Goal: Book appointment/travel/reservation

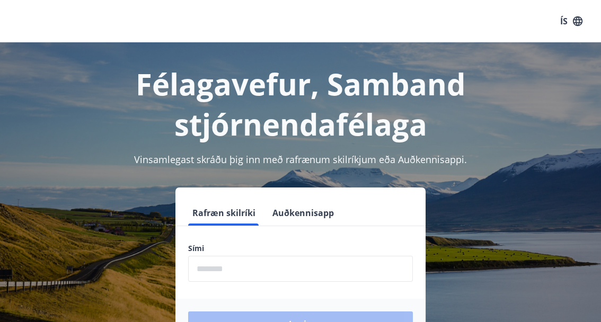
click at [258, 267] on input "phone" at bounding box center [300, 269] width 225 height 26
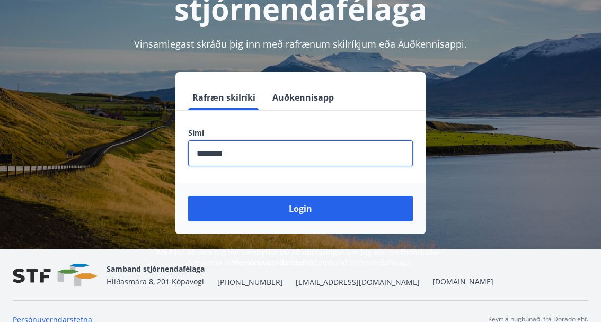
scroll to position [122, 0]
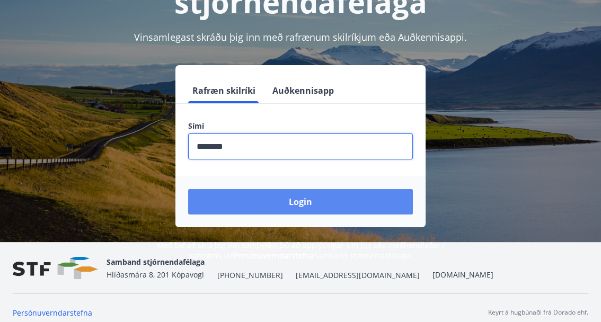
type input "********"
click at [280, 201] on button "Login" at bounding box center [300, 201] width 225 height 25
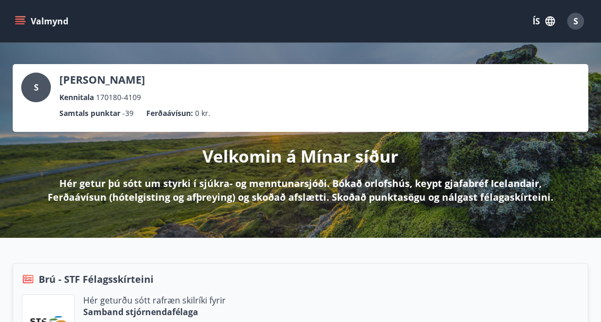
click at [17, 19] on icon "menu" at bounding box center [20, 19] width 10 height 1
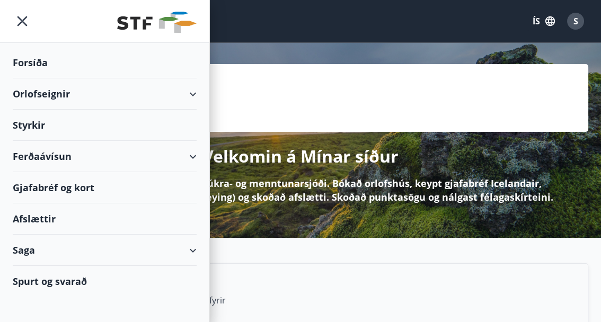
click at [39, 93] on div "Orlofseignir" at bounding box center [105, 93] width 184 height 31
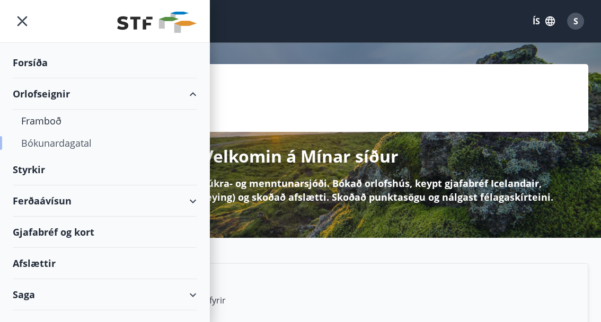
click at [45, 142] on div "Bókunardagatal" at bounding box center [104, 143] width 167 height 22
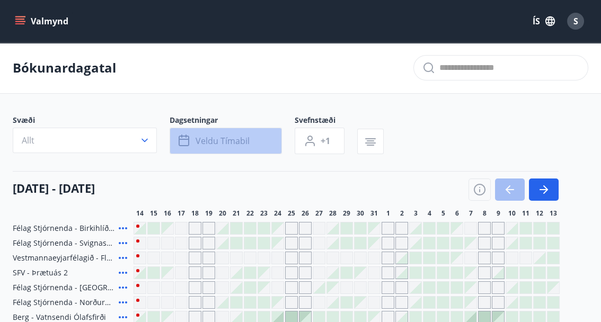
click at [211, 131] on button "Veldu tímabil" at bounding box center [226, 141] width 112 height 27
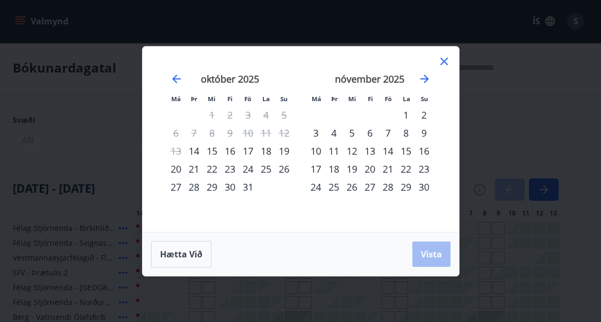
click at [246, 170] on div "24" at bounding box center [248, 169] width 18 height 18
click at [178, 188] on div "27" at bounding box center [176, 187] width 18 height 18
click at [430, 255] on span "Vista" at bounding box center [431, 255] width 21 height 12
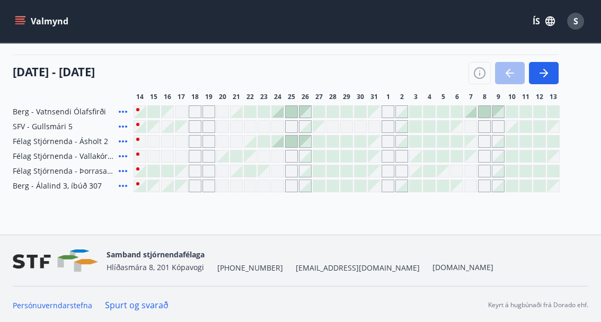
scroll to position [117, 0]
click at [551, 73] on button "button" at bounding box center [544, 73] width 30 height 22
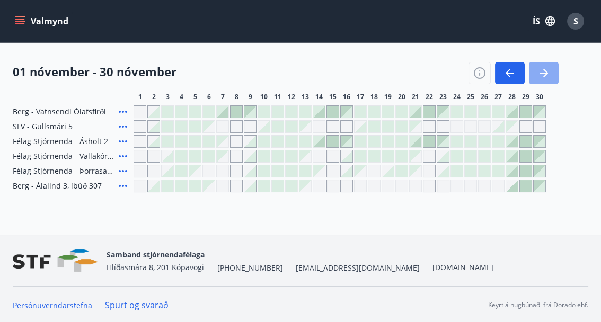
click at [551, 73] on button "button" at bounding box center [544, 73] width 30 height 22
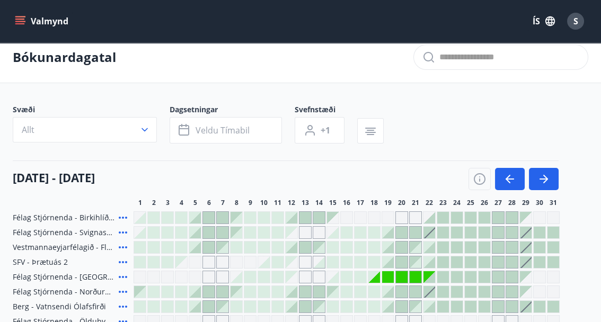
scroll to position [10, 0]
click at [508, 180] on icon "button" at bounding box center [508, 179] width 5 height 8
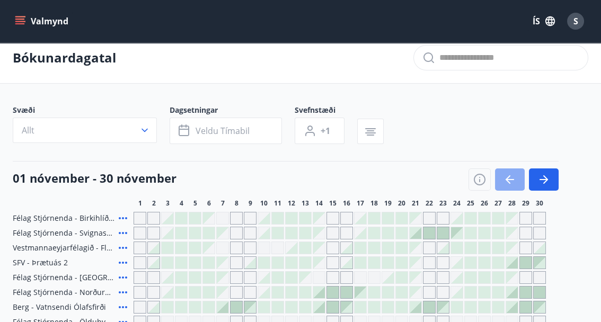
click at [510, 180] on icon "button" at bounding box center [510, 179] width 13 height 13
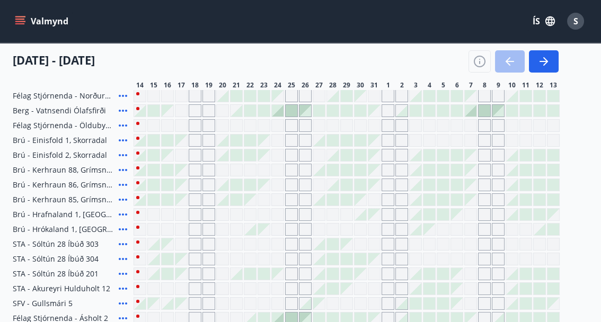
scroll to position [212, 0]
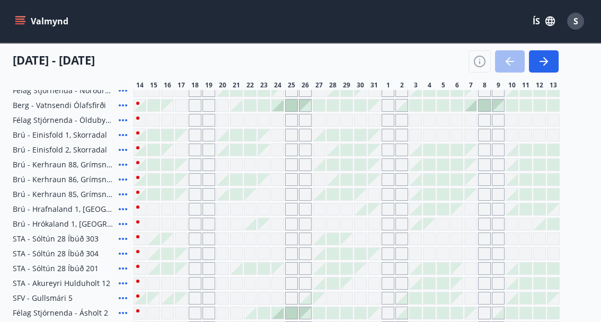
click at [279, 223] on div "Gráir dagar eru ekki bókanlegir" at bounding box center [277, 224] width 13 height 13
click at [225, 134] on div at bounding box center [223, 135] width 12 height 12
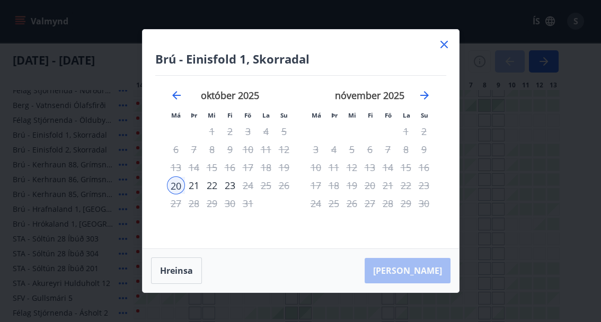
click at [443, 42] on icon at bounding box center [443, 44] width 7 height 7
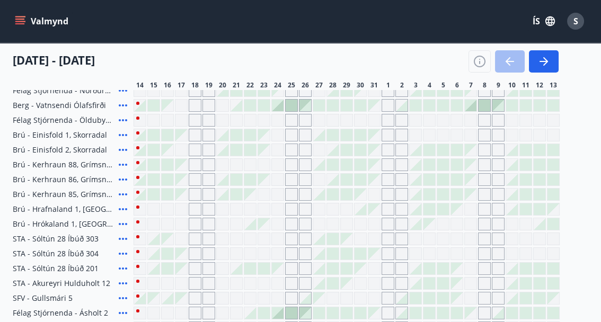
click at [278, 108] on div at bounding box center [278, 106] width 12 height 12
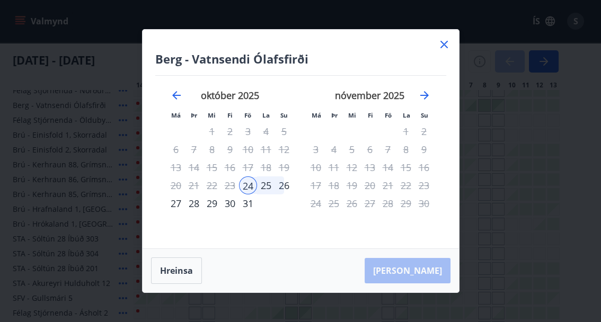
click at [446, 41] on icon at bounding box center [444, 44] width 13 height 13
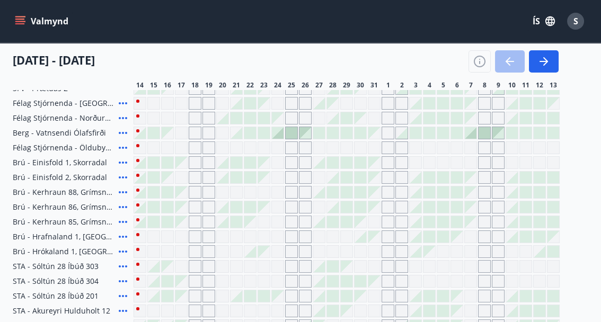
scroll to position [186, 0]
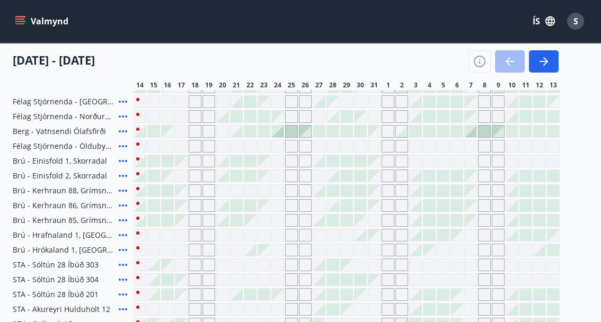
click at [122, 98] on icon at bounding box center [123, 101] width 13 height 13
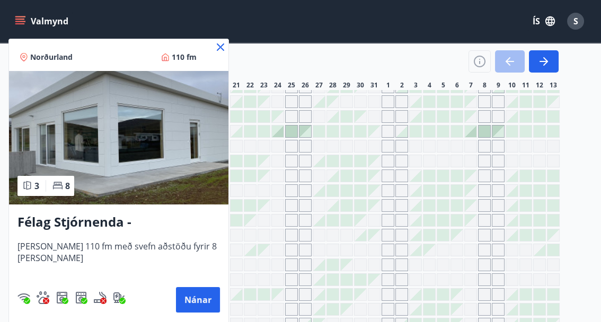
click at [220, 47] on icon at bounding box center [221, 48] width 2 height 2
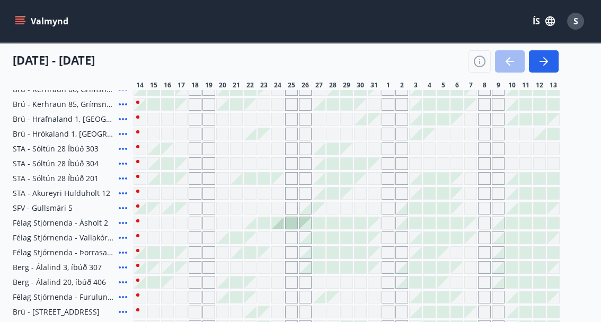
scroll to position [303, 0]
click at [125, 219] on icon at bounding box center [123, 222] width 13 height 13
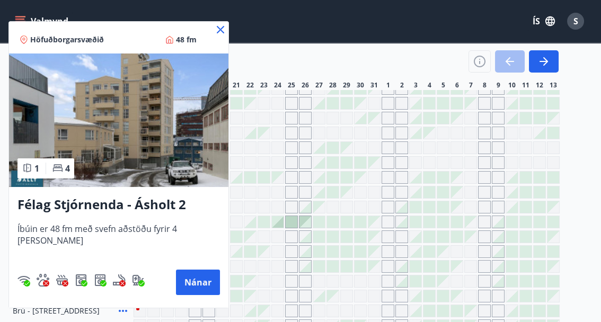
click at [214, 31] on icon at bounding box center [220, 29] width 13 height 13
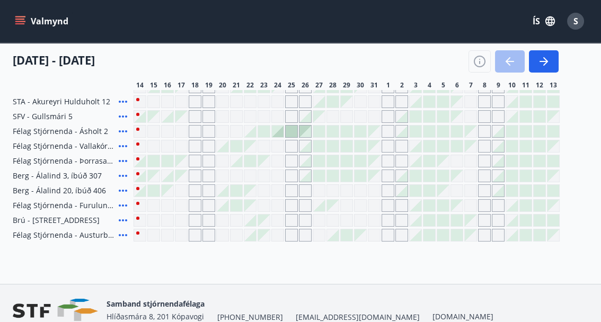
scroll to position [395, 0]
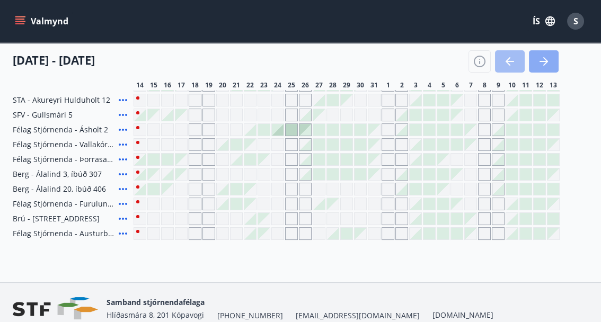
click at [549, 57] on icon "button" at bounding box center [543, 61] width 13 height 13
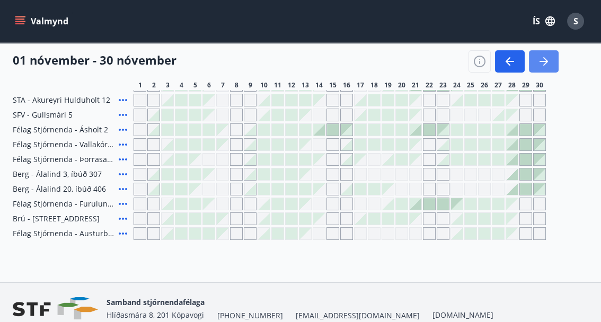
click at [549, 61] on icon "button" at bounding box center [543, 61] width 13 height 13
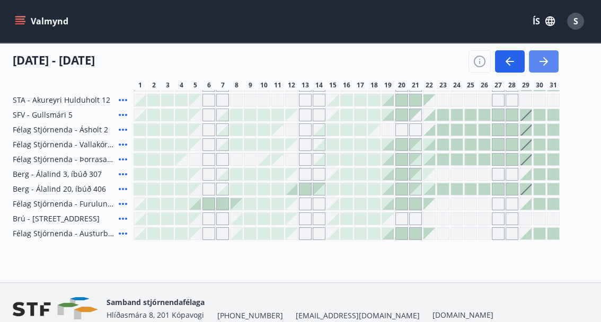
click at [549, 61] on icon "button" at bounding box center [543, 61] width 13 height 13
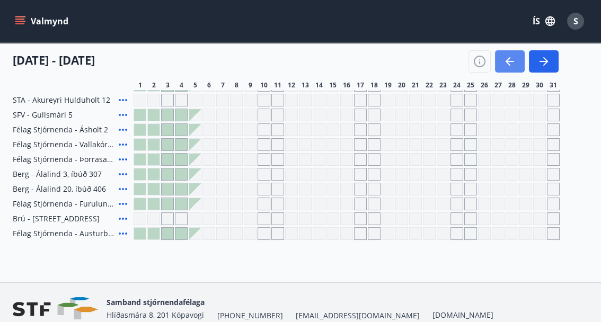
click at [516, 60] on icon "button" at bounding box center [510, 61] width 13 height 13
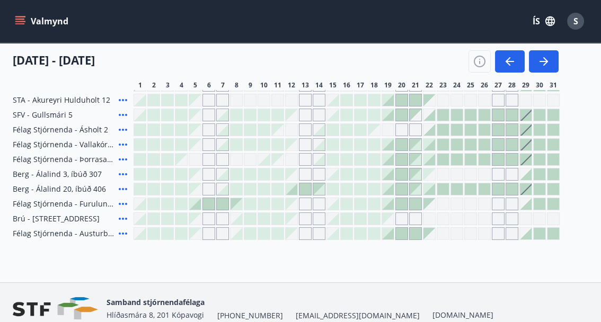
click at [456, 98] on div "Gráir dagar eru ekki bókanlegir" at bounding box center [457, 100] width 13 height 13
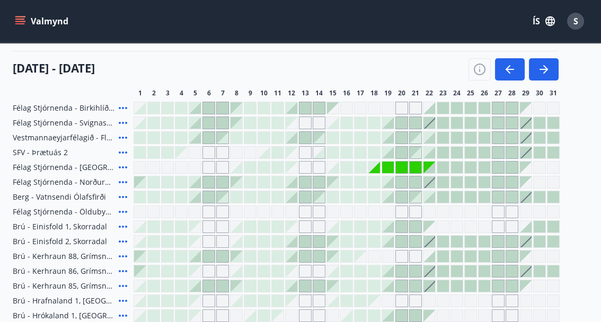
scroll to position [119, 0]
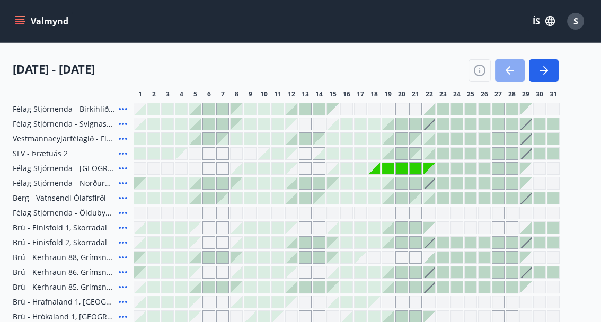
click at [516, 69] on icon "button" at bounding box center [510, 70] width 13 height 13
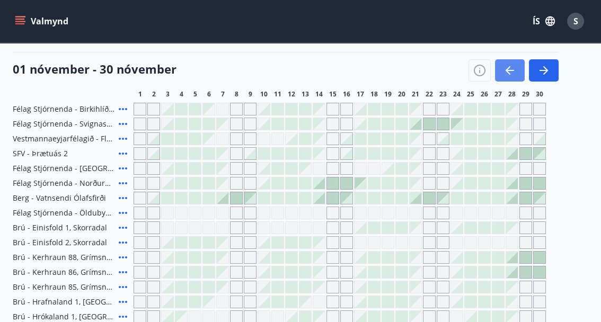
click at [512, 68] on icon "button" at bounding box center [510, 70] width 13 height 13
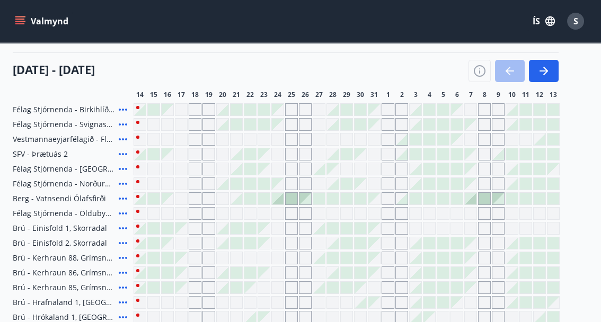
scroll to position [143, 0]
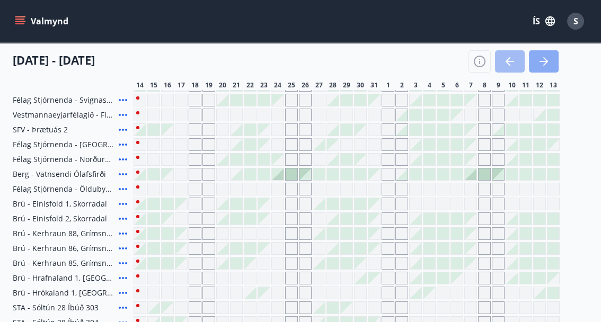
click at [546, 64] on icon "button" at bounding box center [545, 61] width 5 height 8
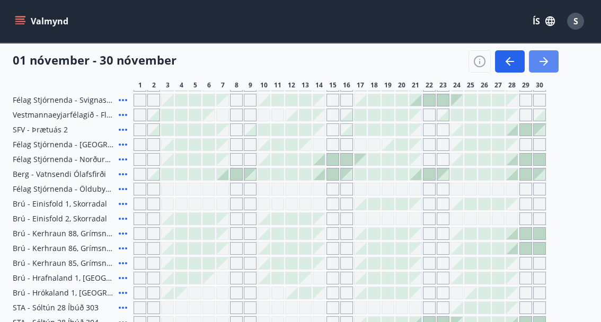
click at [546, 67] on icon "button" at bounding box center [543, 61] width 13 height 13
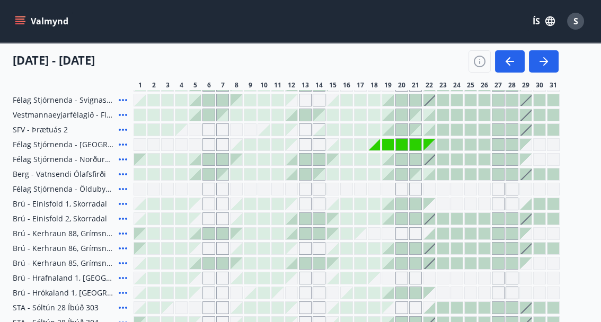
click at [391, 144] on div "Gráir dagar eru ekki bókanlegir" at bounding box center [388, 145] width 12 height 12
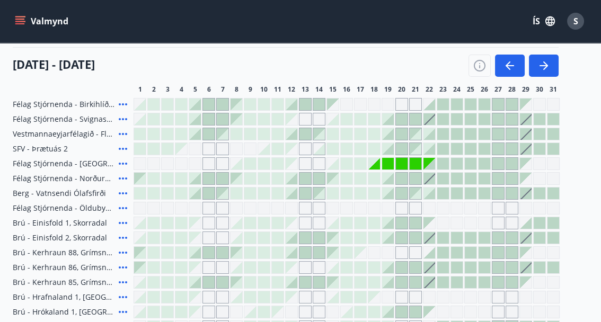
scroll to position [123, 0]
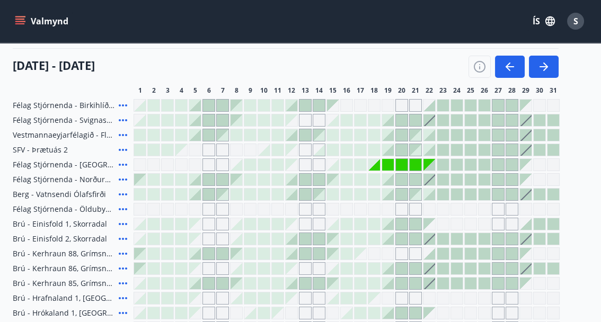
click at [444, 163] on div at bounding box center [443, 165] width 12 height 12
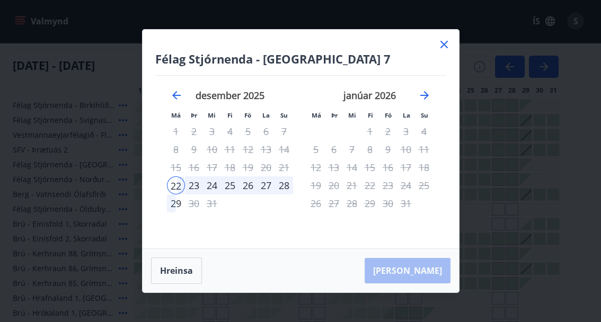
click at [443, 44] on icon at bounding box center [444, 44] width 13 height 13
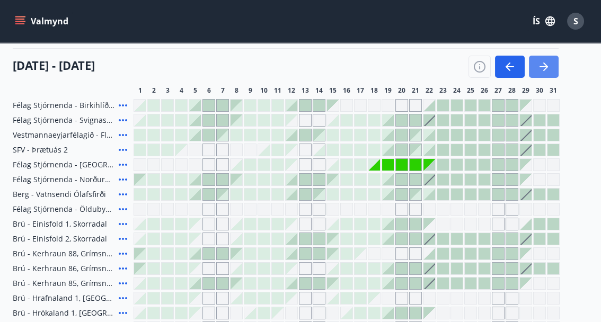
click at [543, 67] on icon "button" at bounding box center [543, 66] width 13 height 13
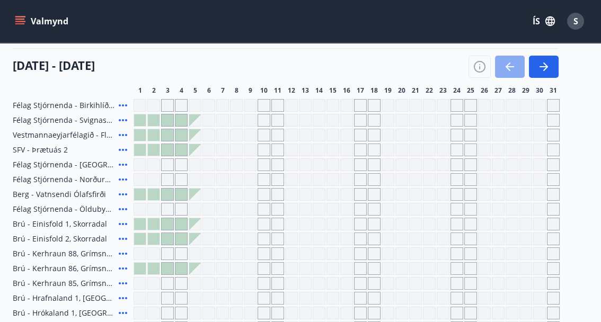
click at [510, 66] on icon "button" at bounding box center [510, 66] width 8 height 1
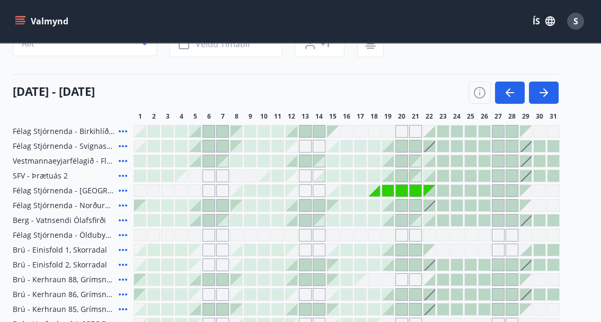
scroll to position [89, 0]
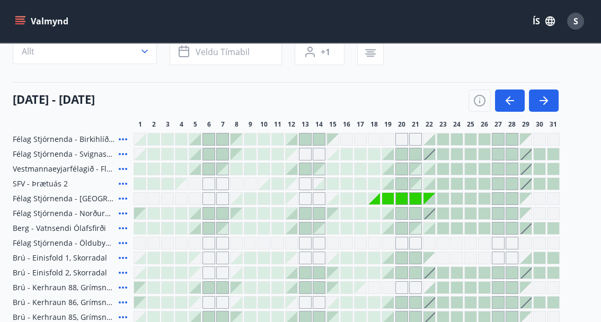
click at [431, 199] on div at bounding box center [429, 199] width 12 height 12
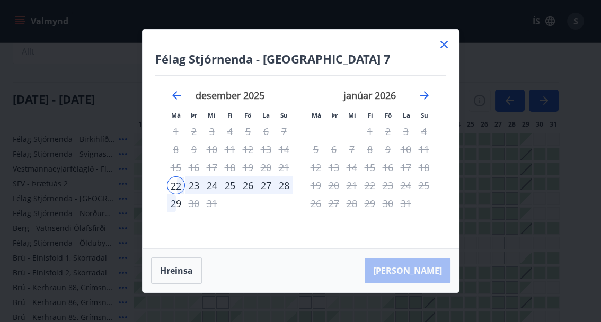
click at [444, 43] on icon at bounding box center [444, 44] width 13 height 13
